Goal: Navigation & Orientation: Find specific page/section

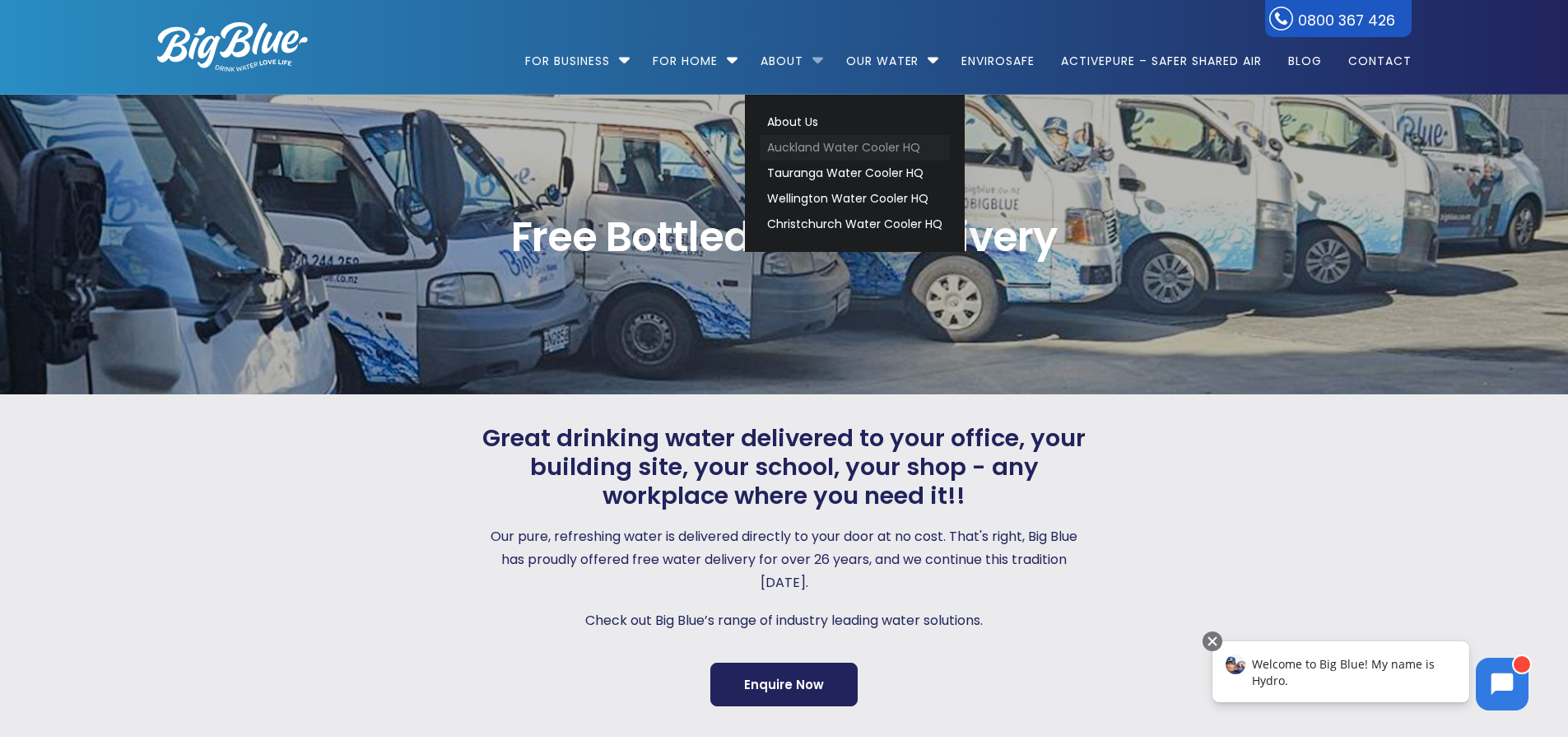
click at [796, 143] on link "Auckland Water Cooler HQ" at bounding box center [855, 148] width 190 height 26
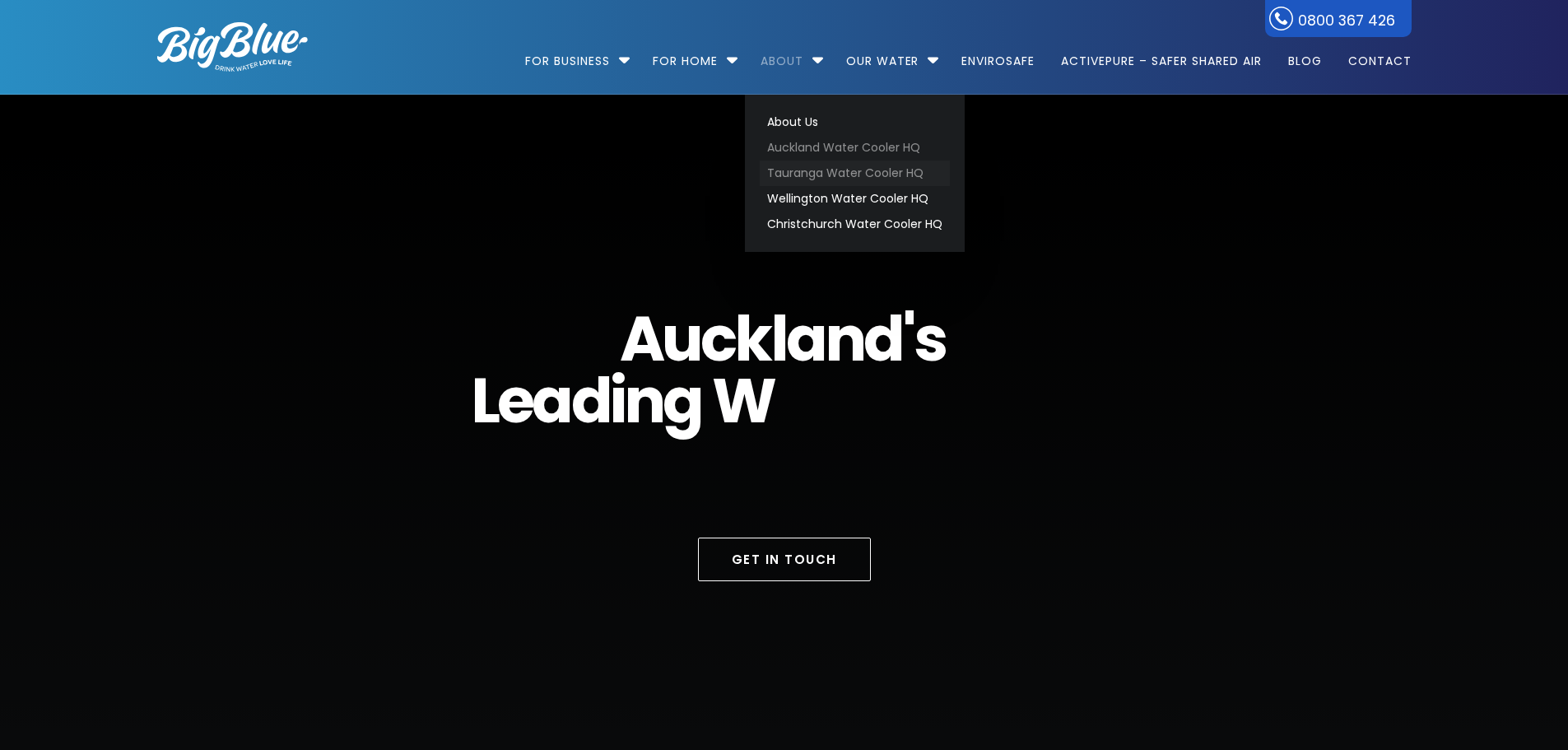
click at [790, 168] on link "Tauranga Water Cooler HQ" at bounding box center [855, 173] width 190 height 26
